Goal: Task Accomplishment & Management: Complete application form

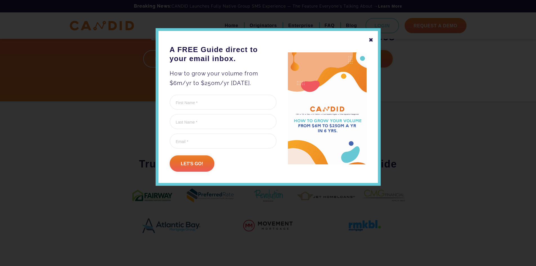
scroll to position [238, 0]
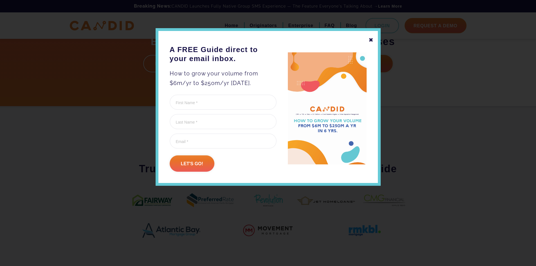
click at [369, 41] on div "✖" at bounding box center [371, 40] width 5 height 10
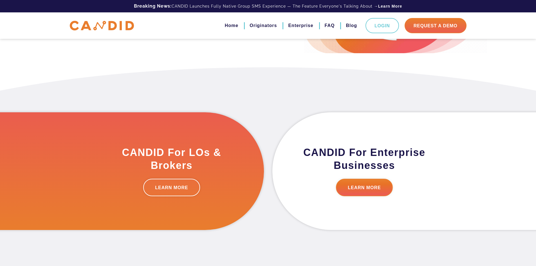
scroll to position [0, 0]
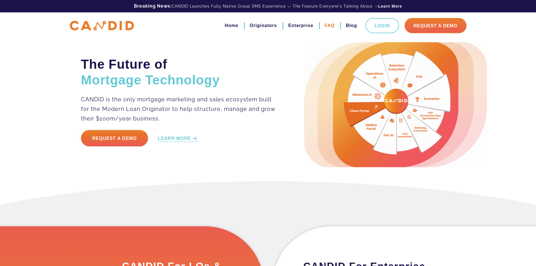
click at [330, 25] on link "FAQ" at bounding box center [330, 26] width 10 height 10
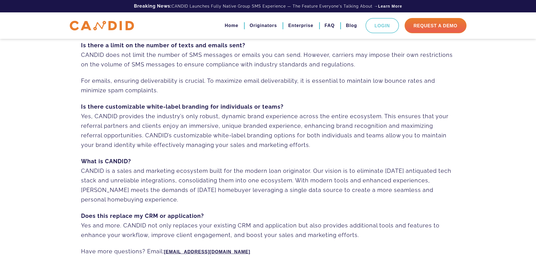
scroll to position [389, 0]
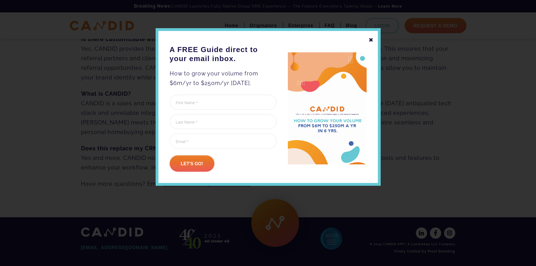
click at [370, 37] on div "✖" at bounding box center [371, 40] width 5 height 10
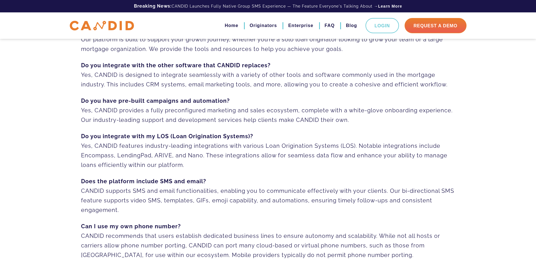
scroll to position [0, 0]
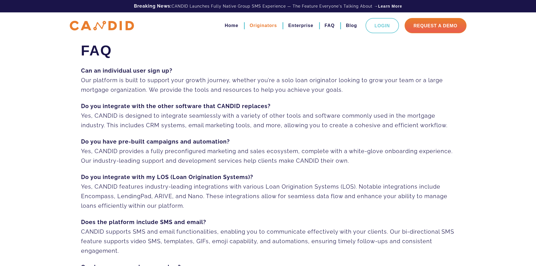
click at [261, 25] on link "Originators" at bounding box center [263, 26] width 27 height 10
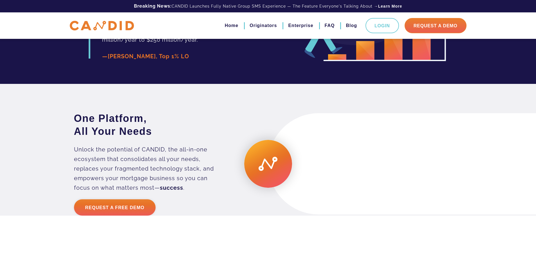
scroll to position [1379, 0]
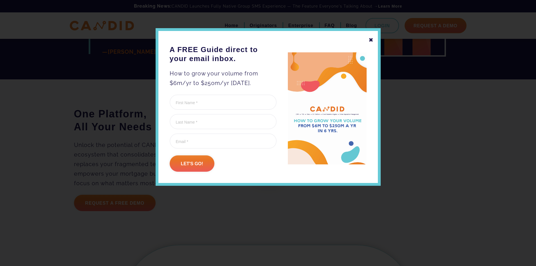
click at [371, 38] on div "✖" at bounding box center [371, 40] width 5 height 10
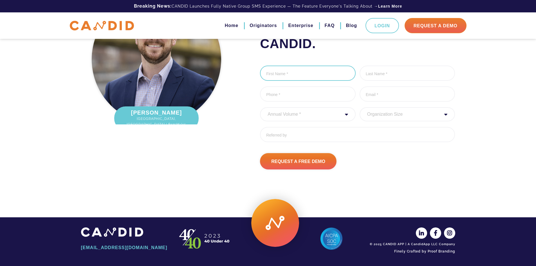
scroll to position [1858, 0]
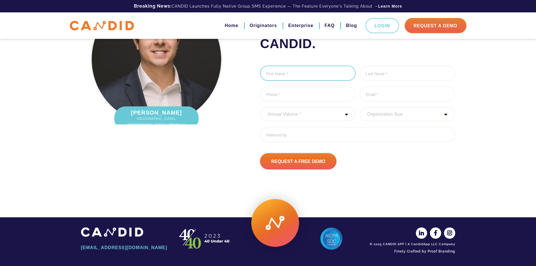
click at [295, 71] on input "First Name *" at bounding box center [308, 73] width 96 height 15
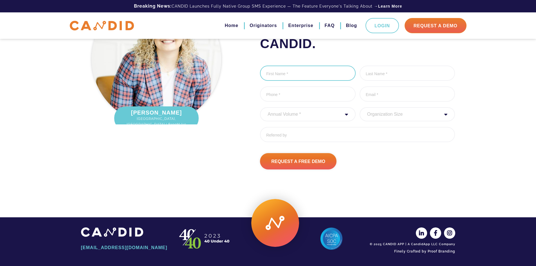
type input "[PERSON_NAME]"
type input "[GEOGRAPHIC_DATA]"
type input "8176758915"
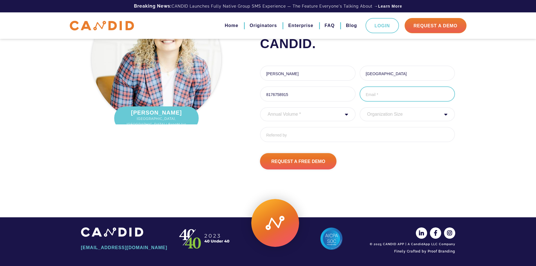
type input "[EMAIL_ADDRESS][DOMAIN_NAME]"
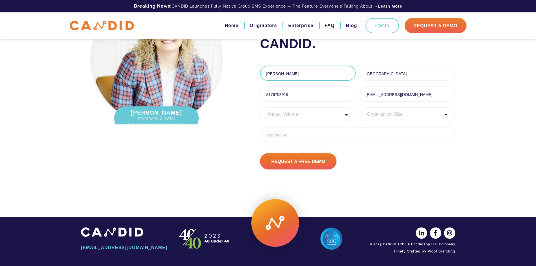
type input "[PHONE_NUMBER]"
click at [337, 114] on select "Annual Volume * 0 to 25M 25M to 50M 50M to 75M 75M to 100M 100M to 150M 150M to…" at bounding box center [308, 114] width 96 height 14
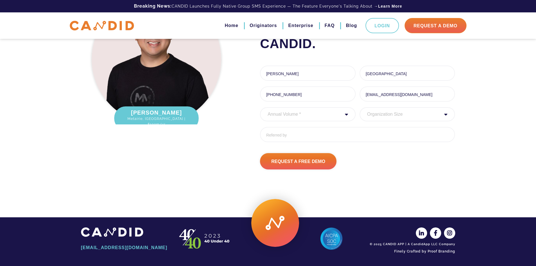
select select "20000000"
click at [260, 107] on select "Annual Volume * 0 to 25M 25M to 50M 50M to 75M 75M to 100M 100M to 150M 150M to…" at bounding box center [308, 114] width 96 height 14
click at [421, 115] on select "Organization Size 1 - 10 11 - 50 51 - 100 101 - 200 201 - 300 300 - 500 501+" at bounding box center [408, 114] width 96 height 14
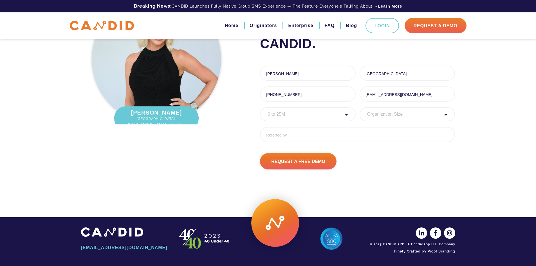
select select "1 - 10"
click at [360, 107] on select "Organization Size 1 - 10 11 - 50 51 - 100 101 - 200 201 - 300 300 - 500 501+" at bounding box center [408, 114] width 96 height 14
click at [345, 133] on input "Referred By" at bounding box center [357, 134] width 195 height 15
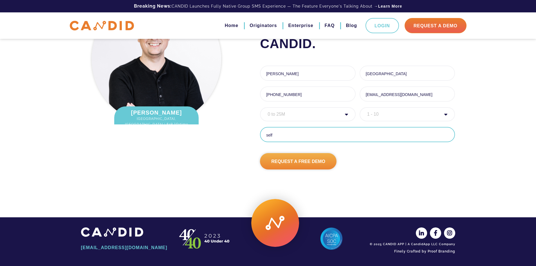
type input "self"
click at [295, 161] on input "Request A Free Demo" at bounding box center [298, 161] width 77 height 16
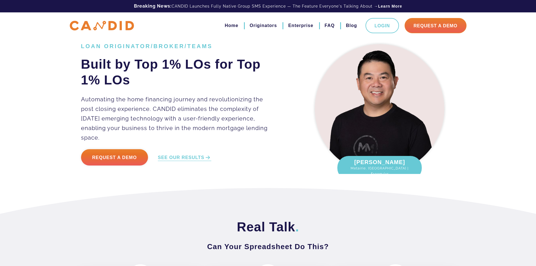
scroll to position [0, 0]
